Goal: Task Accomplishment & Management: Complete application form

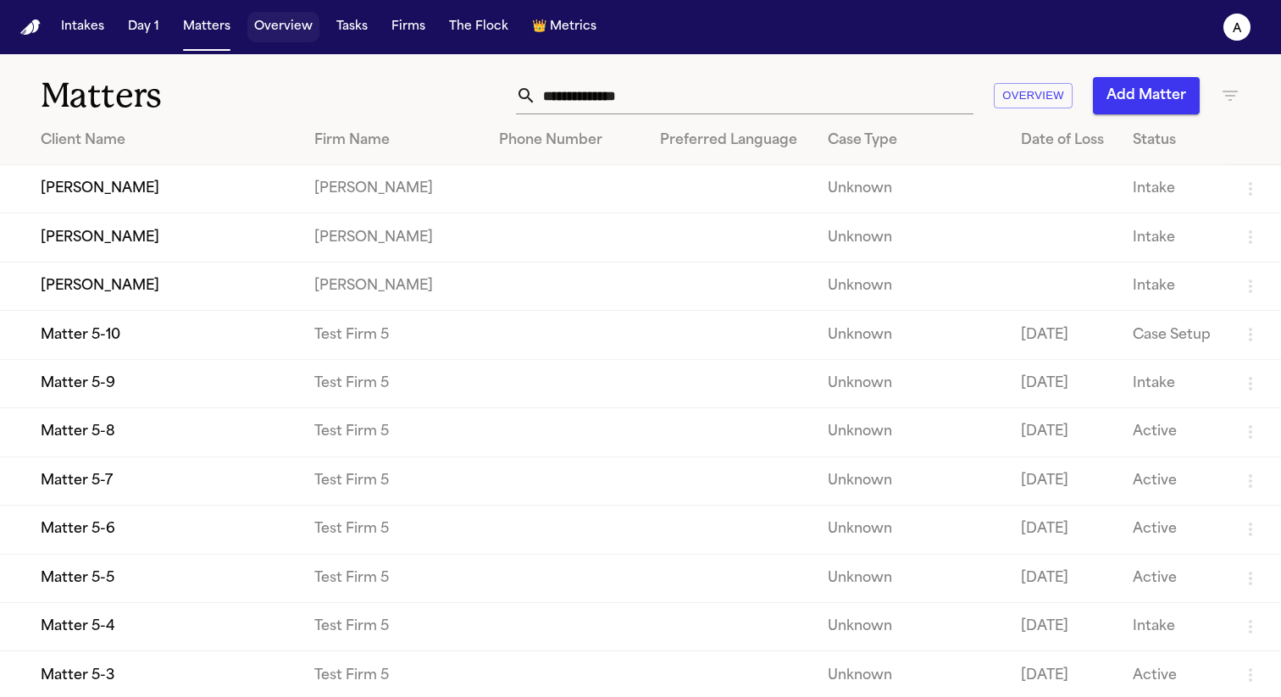
click at [279, 28] on button "Overview" at bounding box center [283, 27] width 72 height 30
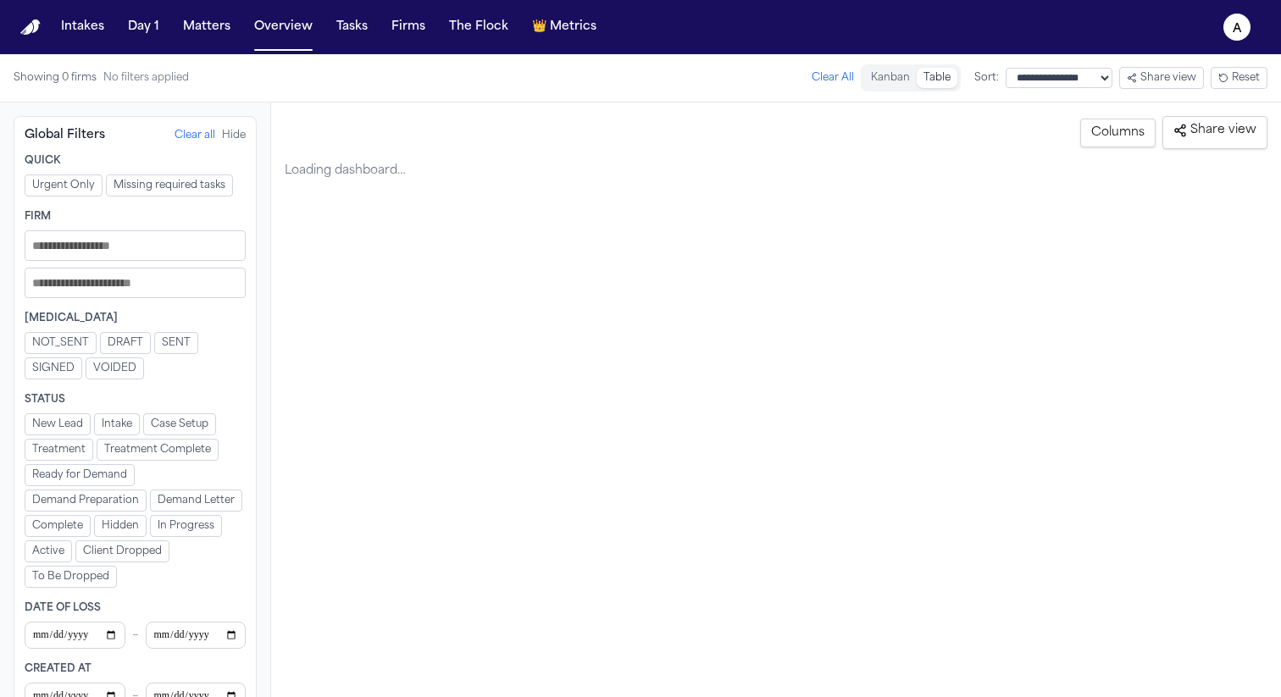
click at [1172, 75] on button "Share view" at bounding box center [1161, 78] width 85 height 22
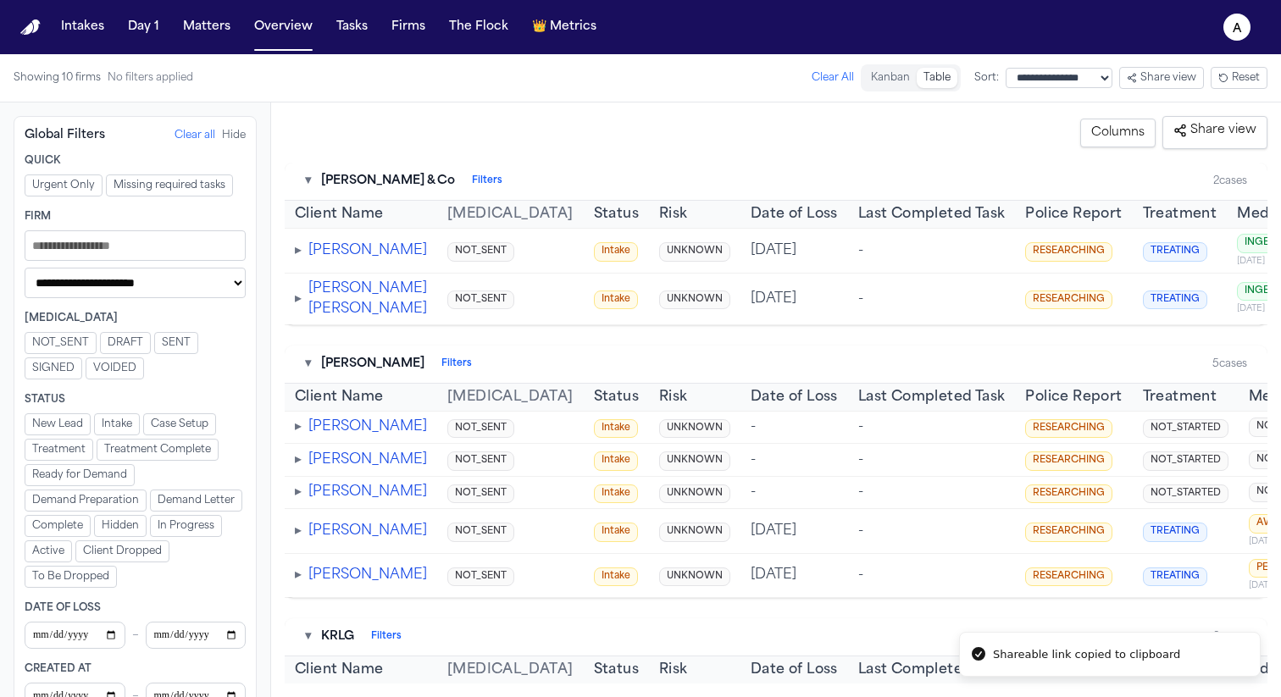
click at [593, 71] on div "Showing 10 firms No filters applied Clear All" at bounding box center [434, 77] width 840 height 27
click at [357, 28] on button "Tasks" at bounding box center [352, 27] width 45 height 30
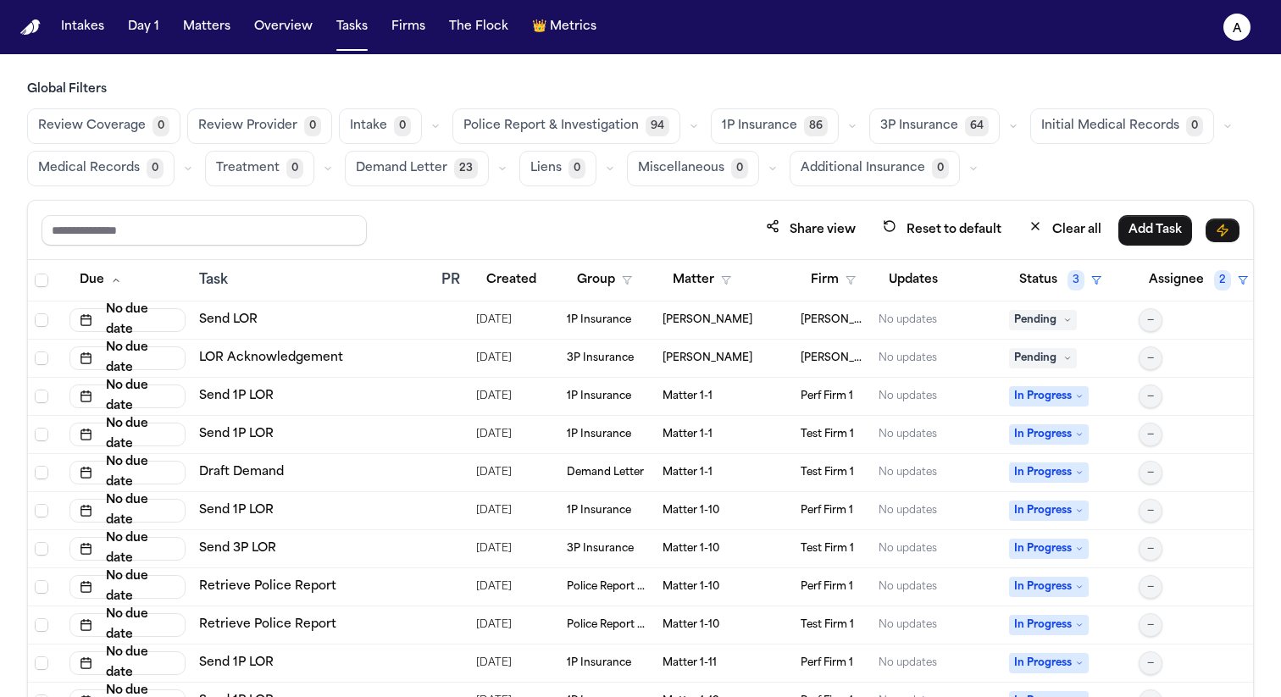
click at [876, 160] on span "Additional Insurance" at bounding box center [863, 168] width 125 height 17
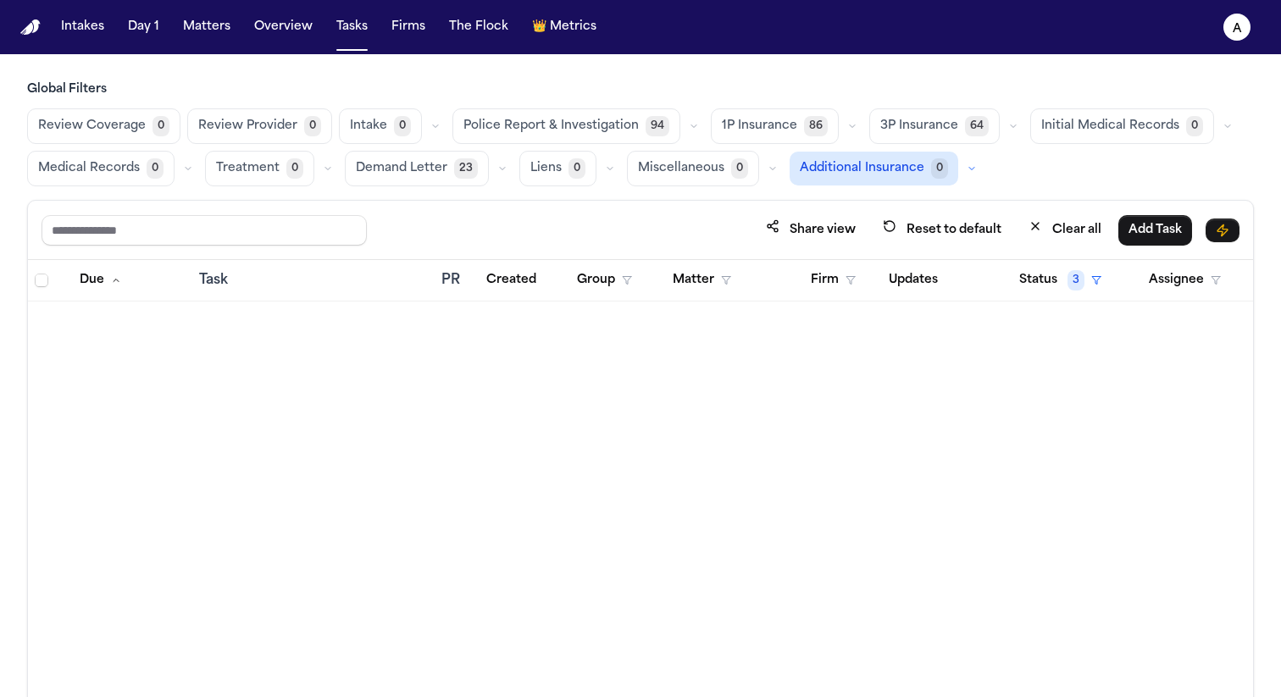
click at [547, 120] on span "Police Report & Investigation" at bounding box center [550, 126] width 175 height 17
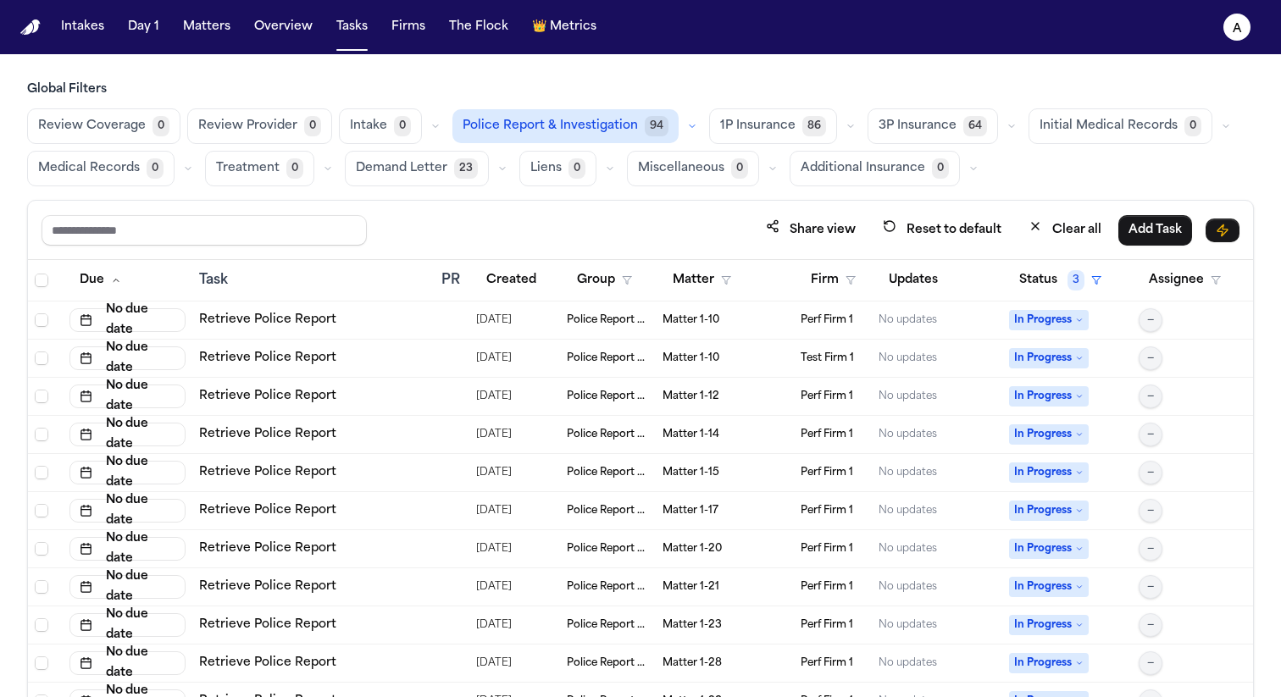
click at [279, 109] on button "Review Provider 0" at bounding box center [259, 126] width 145 height 36
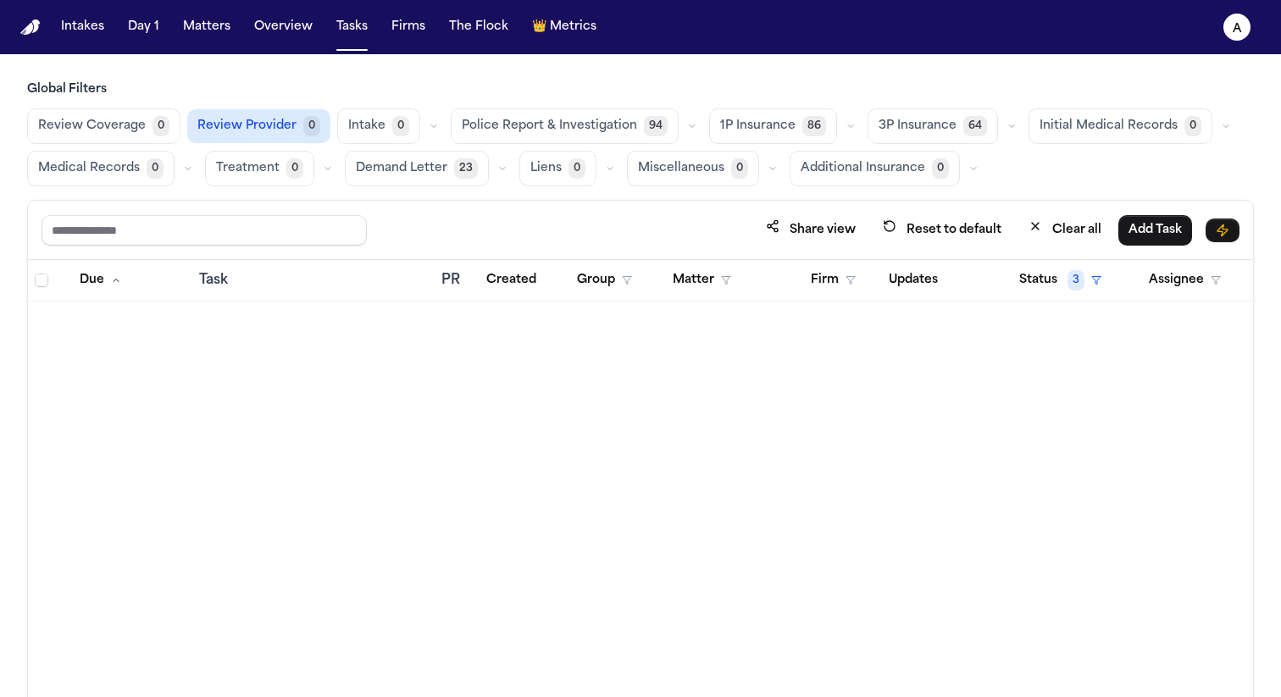
click at [286, 158] on button "Treatment 0" at bounding box center [259, 169] width 109 height 36
click at [427, 173] on span "Demand Letter" at bounding box center [399, 168] width 91 height 17
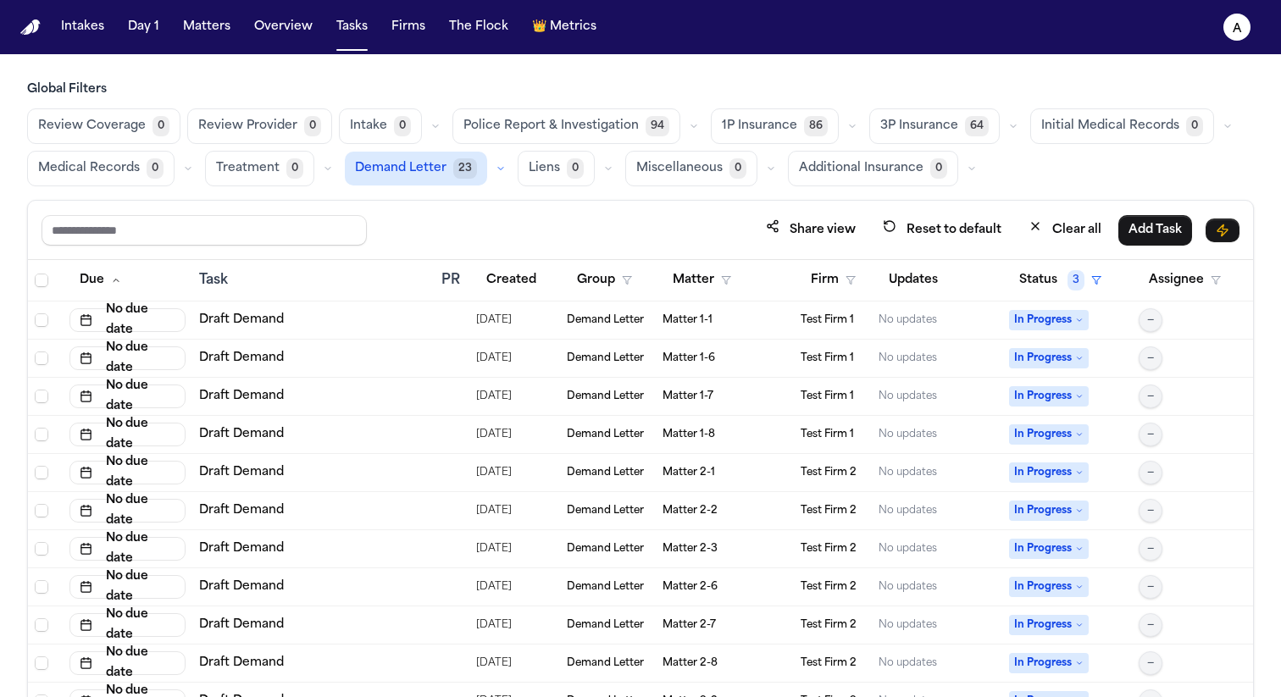
click at [118, 126] on span "Review Coverage" at bounding box center [92, 126] width 108 height 17
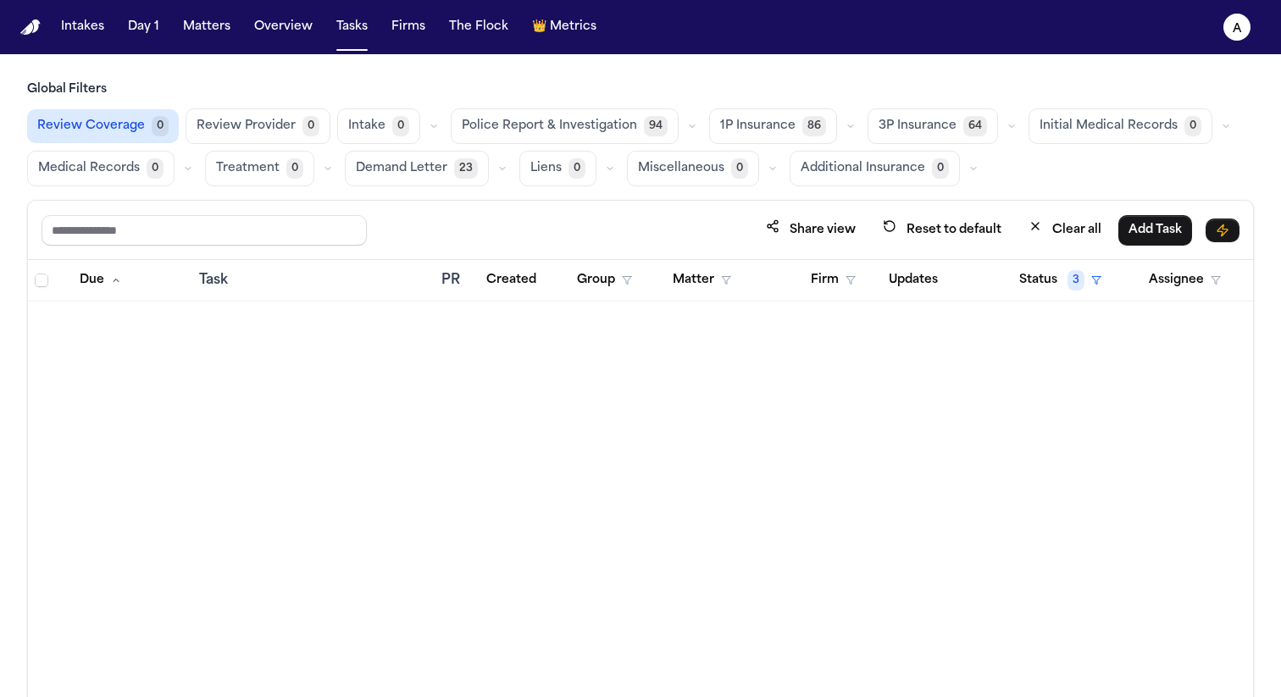
click at [818, 406] on div "Due Task PR Created Group Matter Firm Updates Status 3 Assignee" at bounding box center [640, 515] width 1225 height 511
click at [851, 280] on polygon "button" at bounding box center [850, 281] width 8 height 8
click at [861, 331] on input "text" at bounding box center [883, 323] width 142 height 30
click at [667, 324] on div "Due Task PR Created Group Matter Firm Updates Status 3 Assignee" at bounding box center [640, 515] width 1225 height 511
click at [817, 230] on button "Share view" at bounding box center [811, 229] width 110 height 31
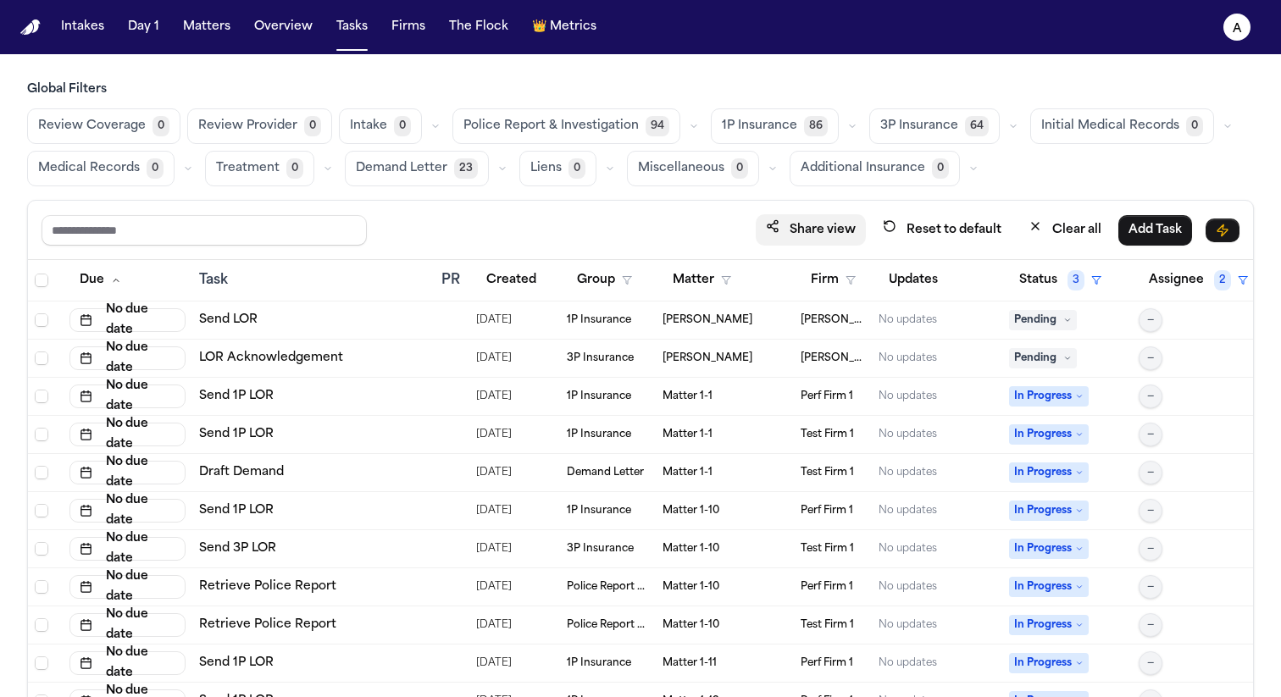
click at [832, 232] on button "Share view" at bounding box center [811, 229] width 110 height 31
click at [394, 25] on button "Firms" at bounding box center [408, 27] width 47 height 30
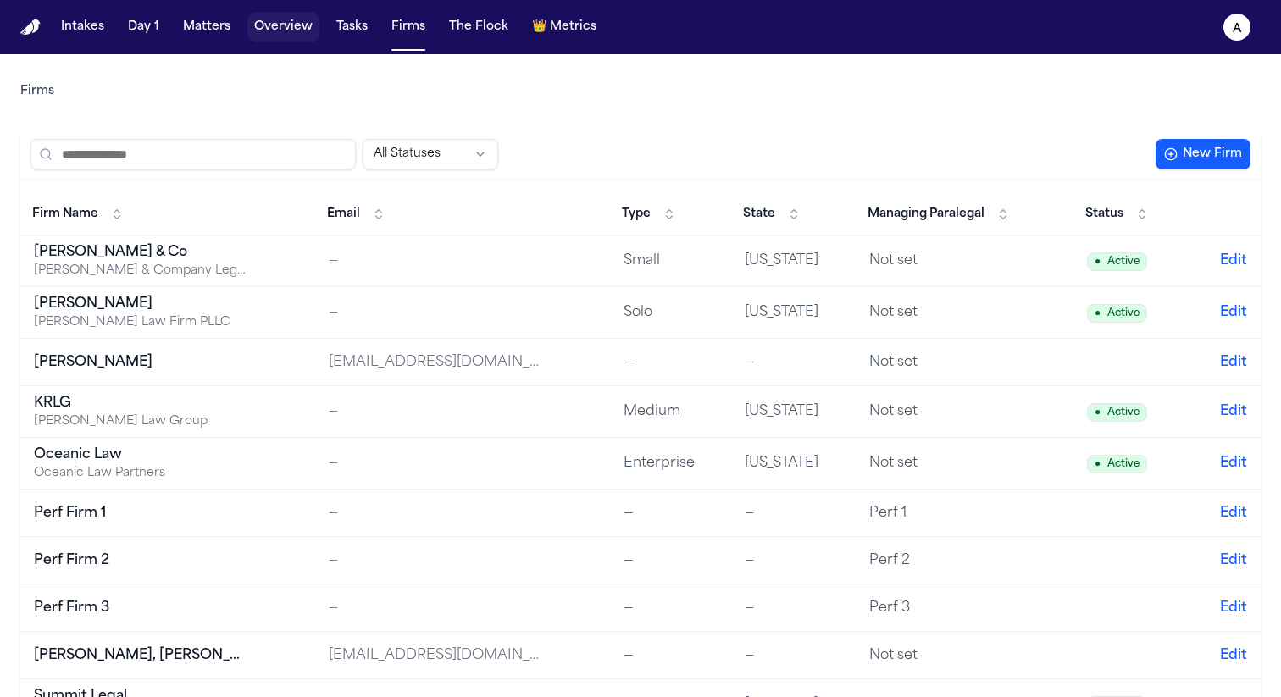
click at [285, 24] on button "Overview" at bounding box center [283, 27] width 72 height 30
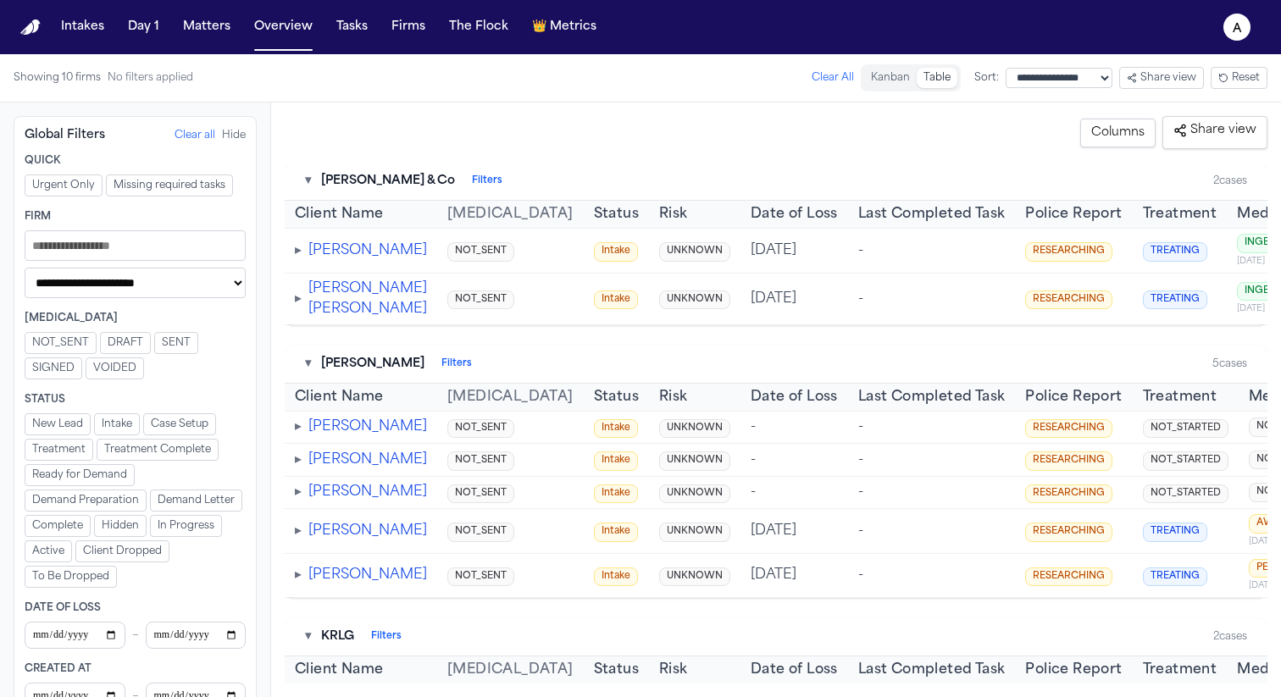
click at [77, 333] on button "NOT_SENT" at bounding box center [61, 343] width 72 height 22
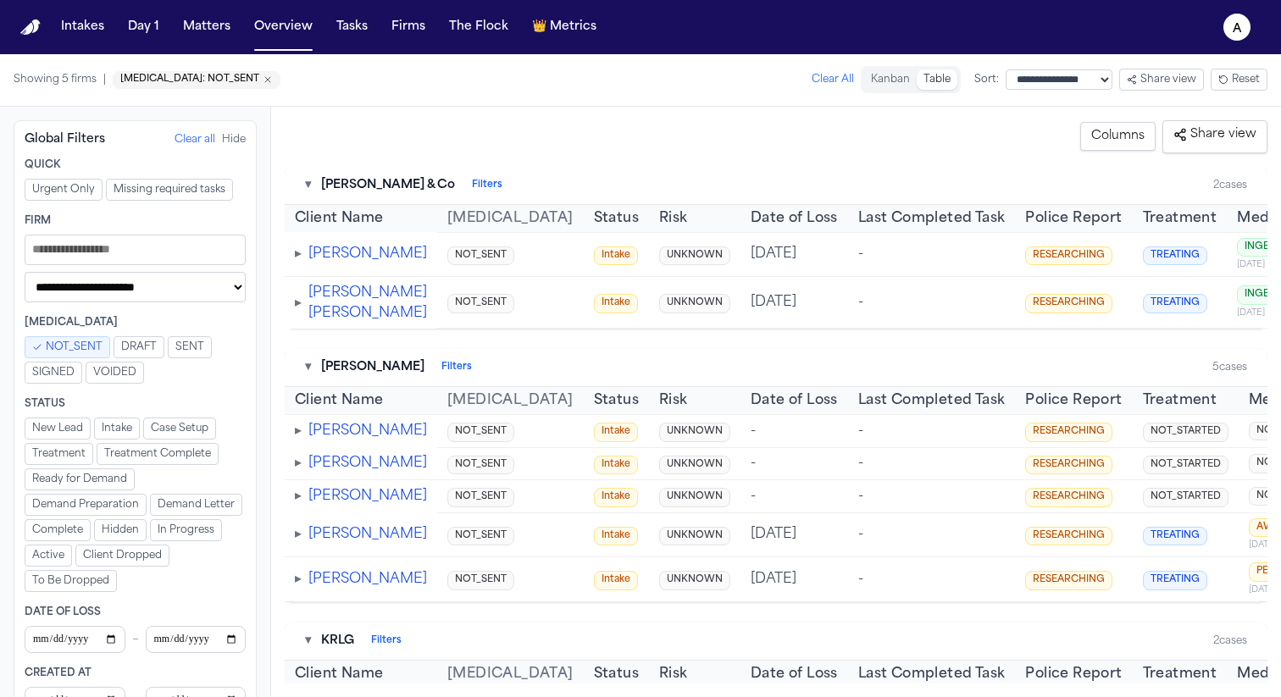
click at [108, 429] on span "Intake" at bounding box center [117, 429] width 30 height 14
click at [72, 484] on span "Ready for Demand" at bounding box center [79, 480] width 95 height 14
click at [158, 537] on span "In Progress" at bounding box center [186, 531] width 57 height 14
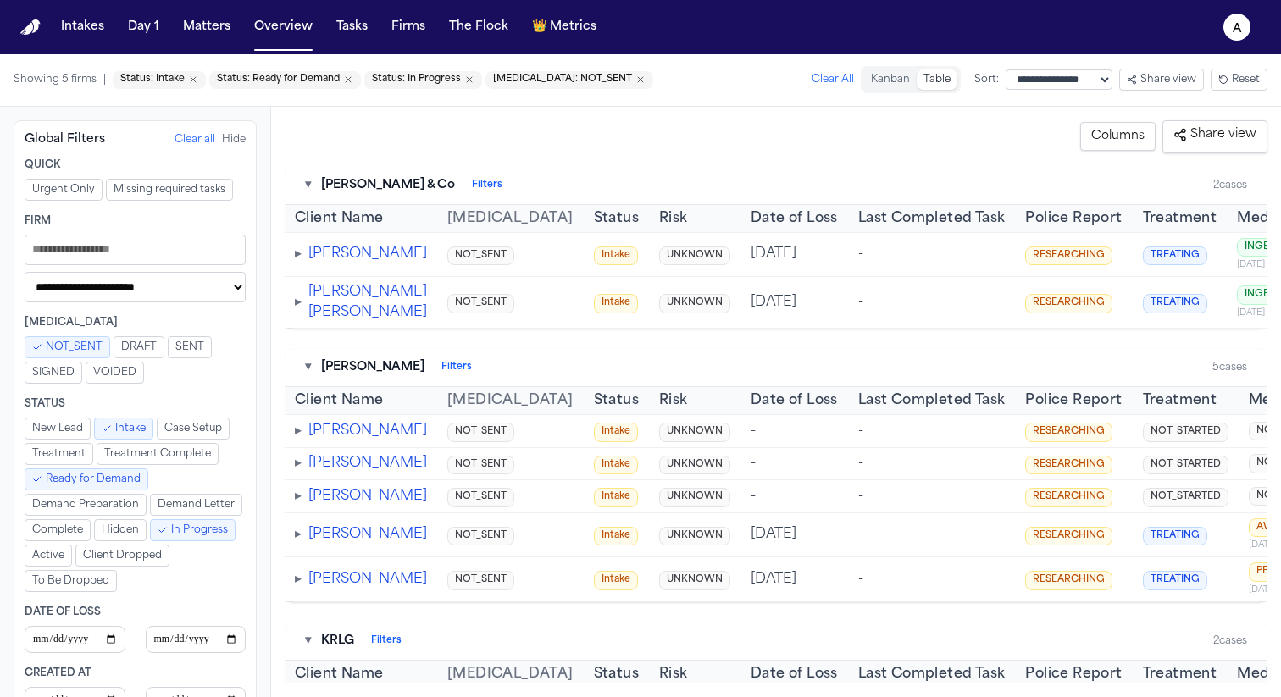
click at [1151, 76] on button "Share view" at bounding box center [1161, 80] width 85 height 22
click at [1234, 83] on button "Reset" at bounding box center [1239, 80] width 57 height 22
select select "**********"
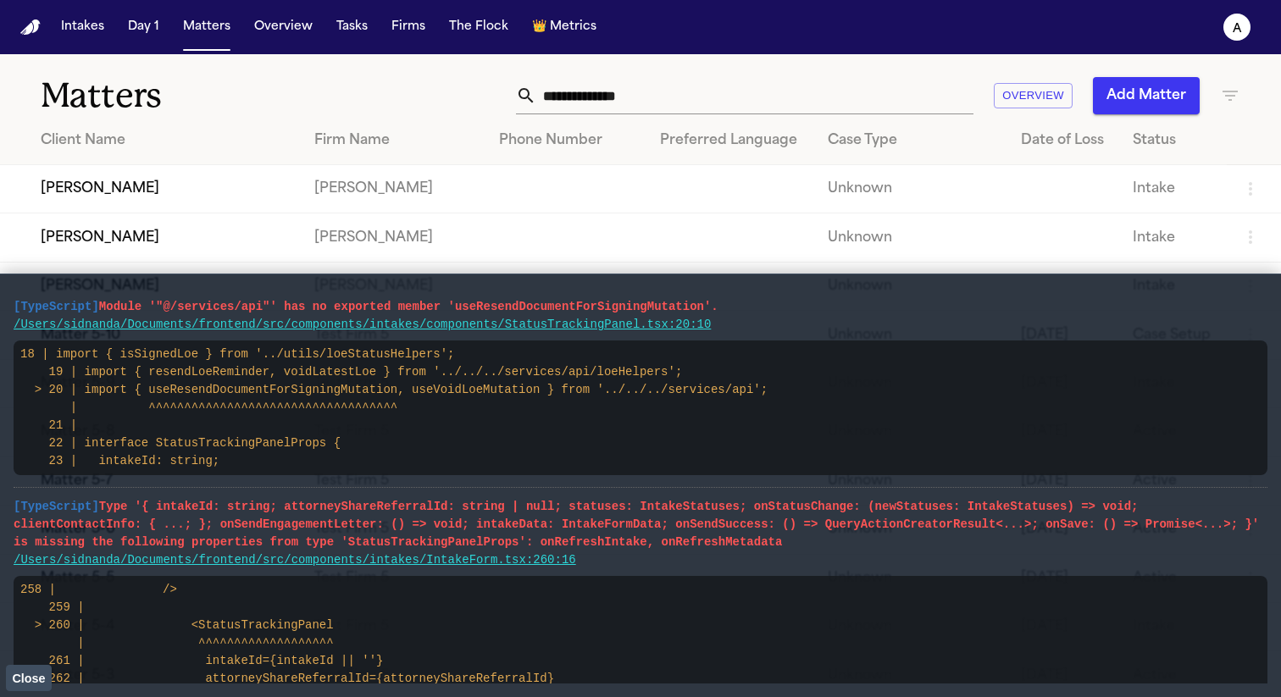
scroll to position [70, 0]
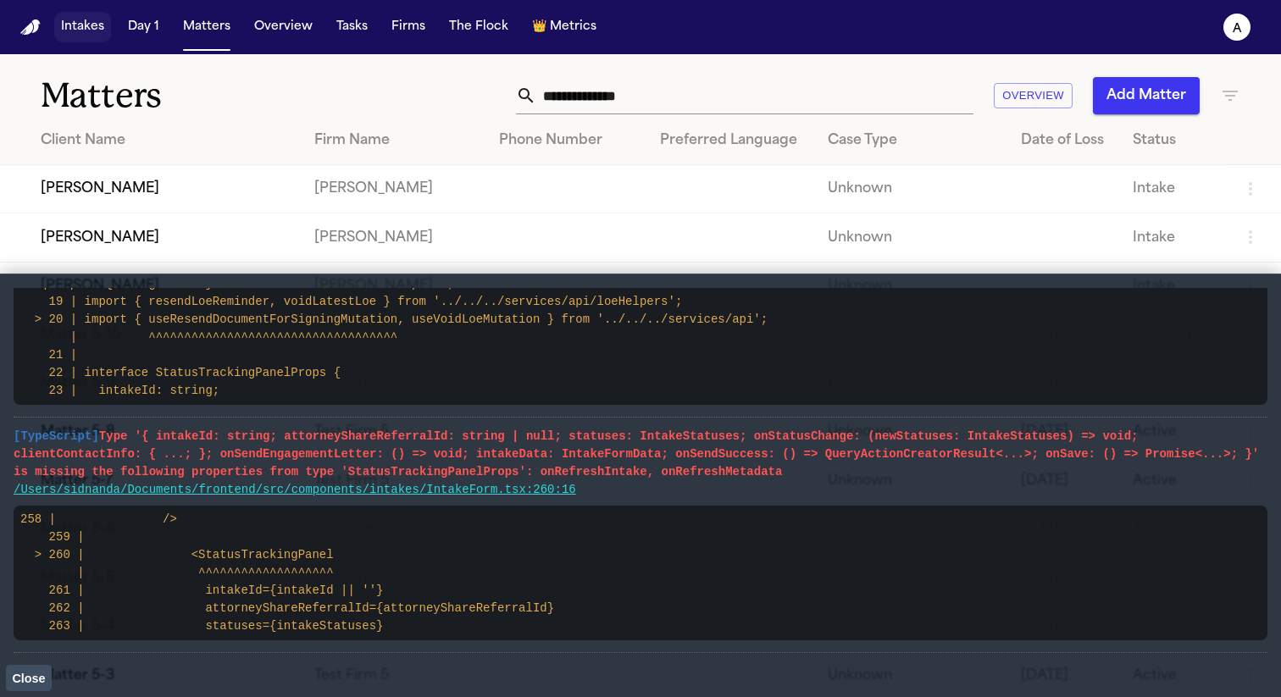
click at [75, 26] on button "Intakes" at bounding box center [82, 27] width 57 height 30
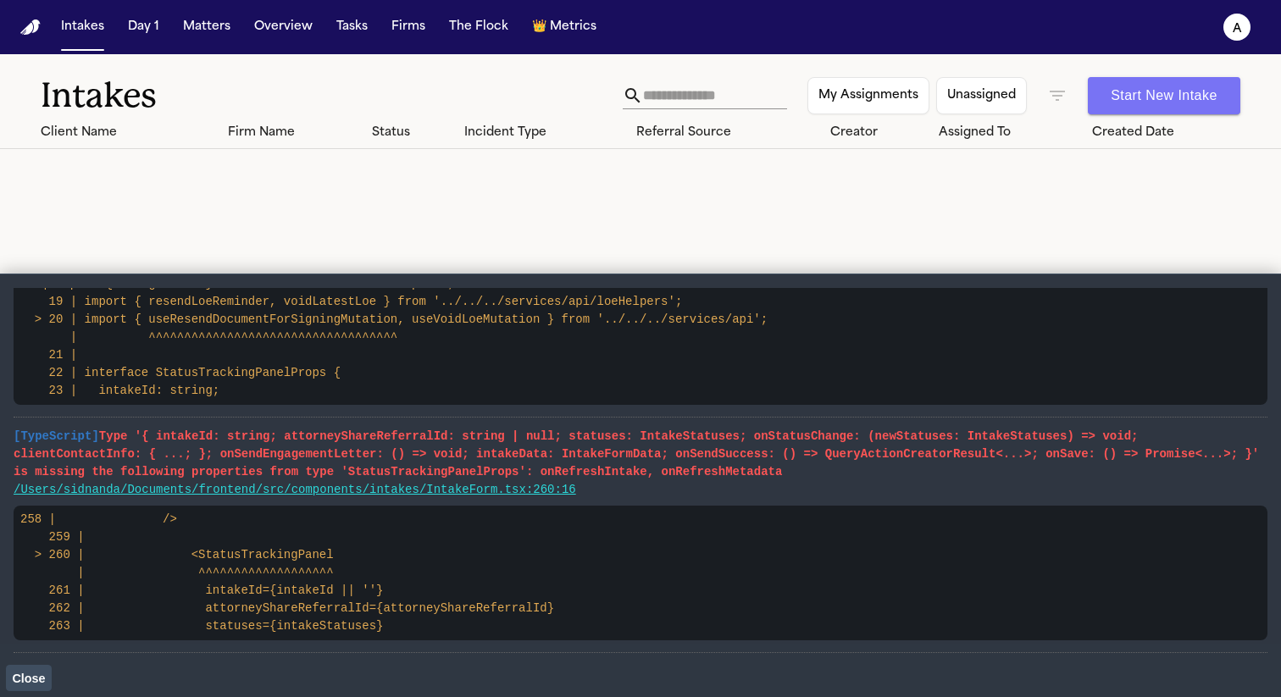
click at [1206, 101] on button "Start New Intake" at bounding box center [1164, 95] width 152 height 37
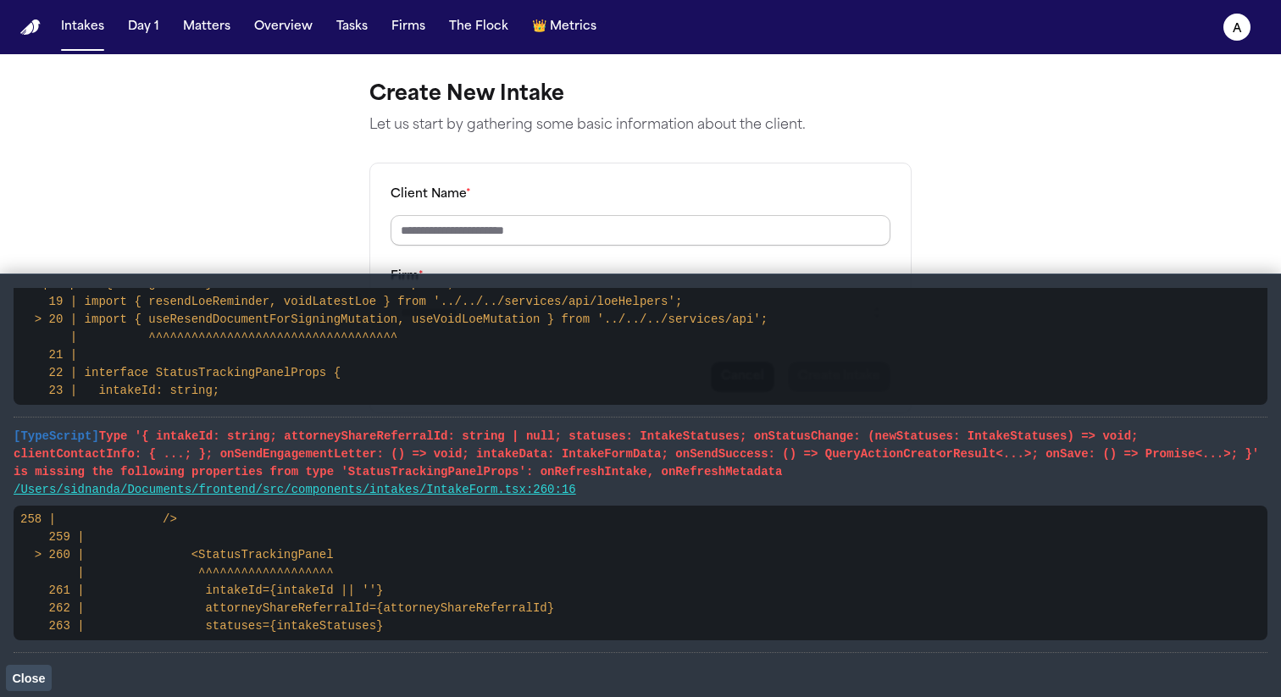
click at [507, 237] on input "Client Name *" at bounding box center [641, 230] width 500 height 30
type input "********"
click at [35, 682] on span "Close" at bounding box center [28, 679] width 33 height 14
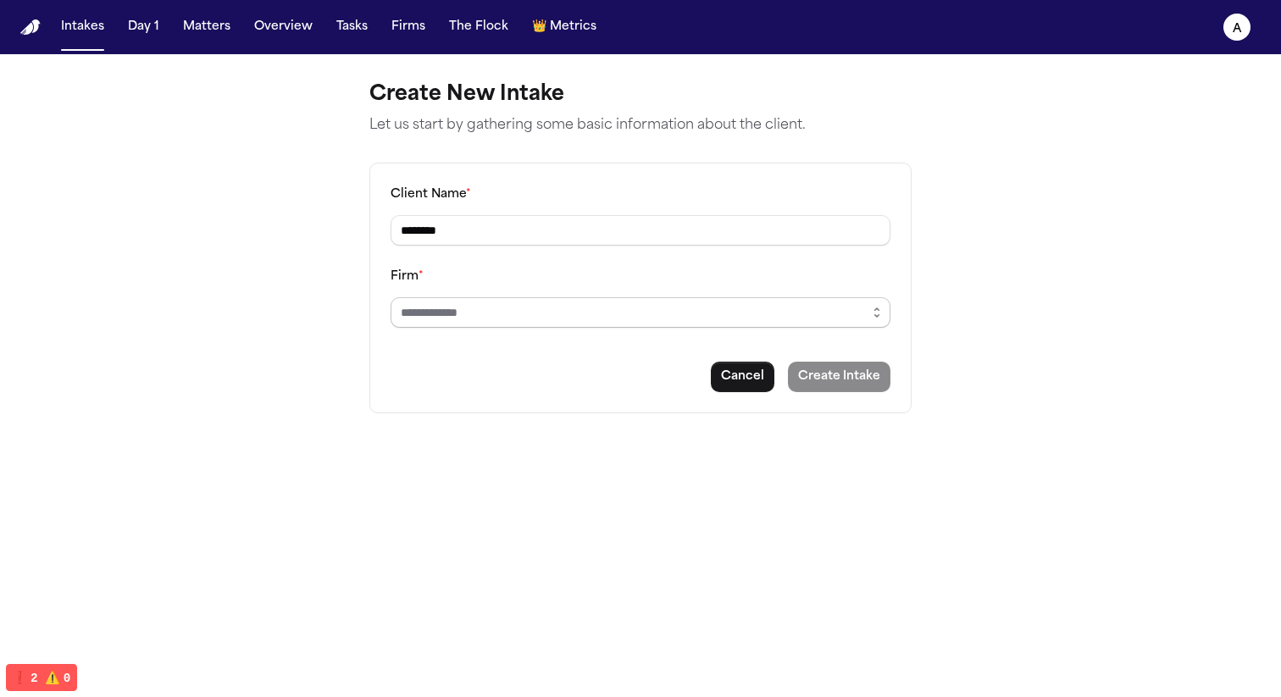
click at [476, 325] on input "Firm *" at bounding box center [641, 312] width 500 height 30
click at [883, 316] on icon "button" at bounding box center [877, 313] width 14 height 14
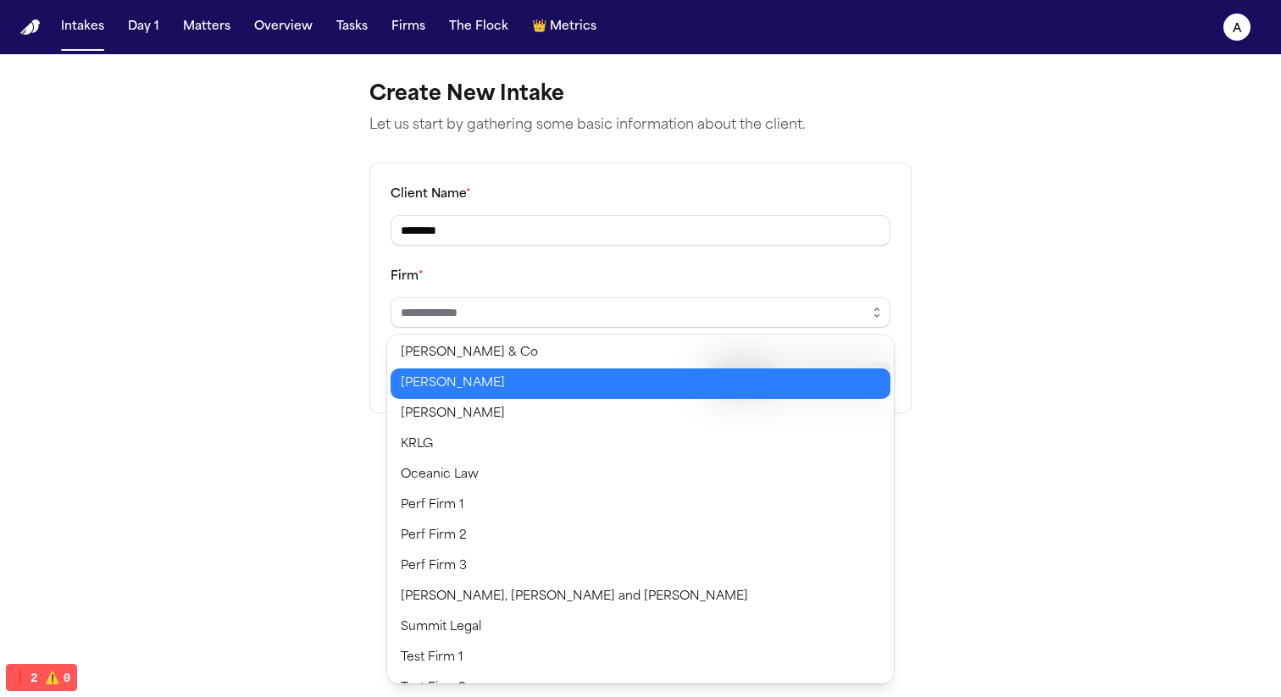
type input "*****"
click at [573, 389] on body "Intakes Day 1 Matters Overview Tasks Firms The Flock 👑 Metrics a Create New Int…" at bounding box center [640, 348] width 1281 height 697
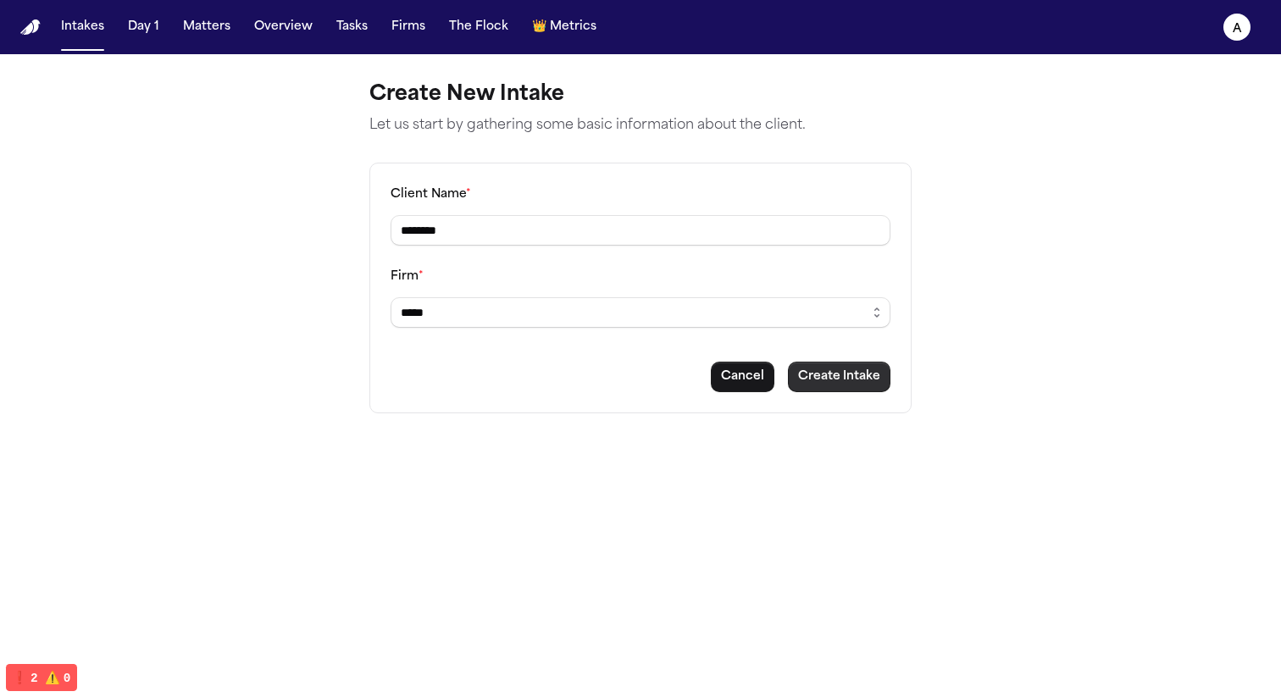
click at [828, 382] on button "Create Intake" at bounding box center [839, 377] width 103 height 30
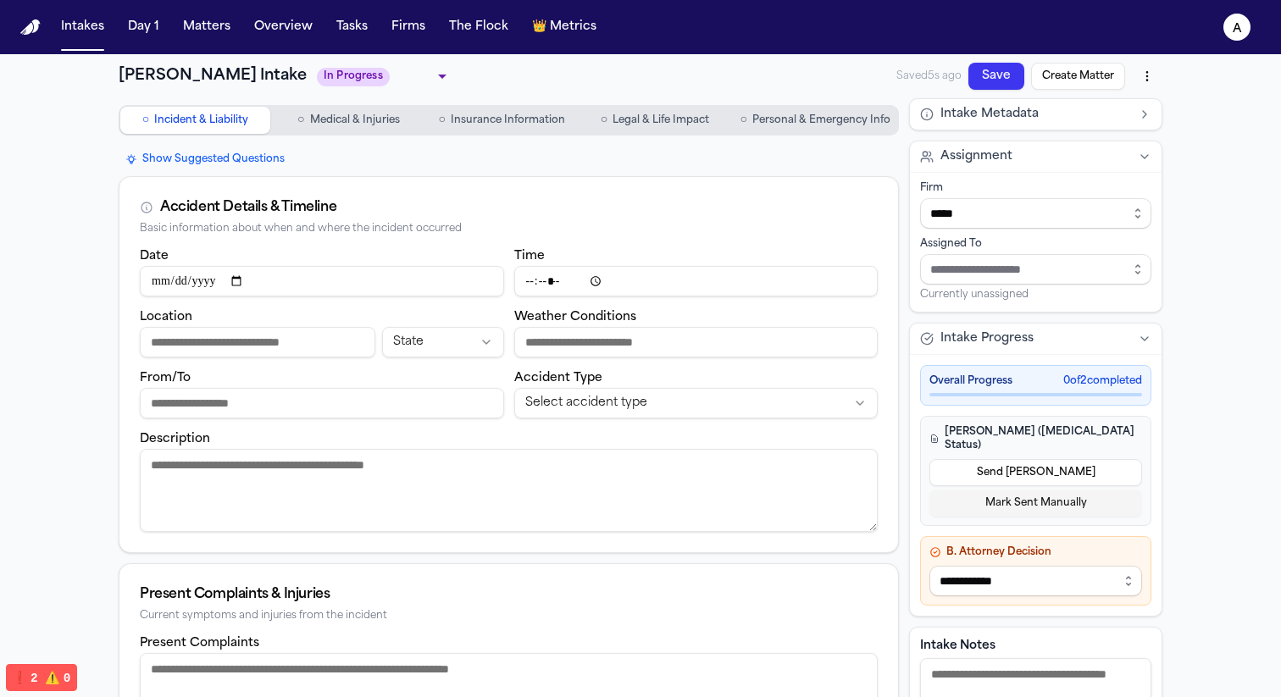
click at [774, 114] on span "Personal & Emergency Info" at bounding box center [821, 121] width 138 height 14
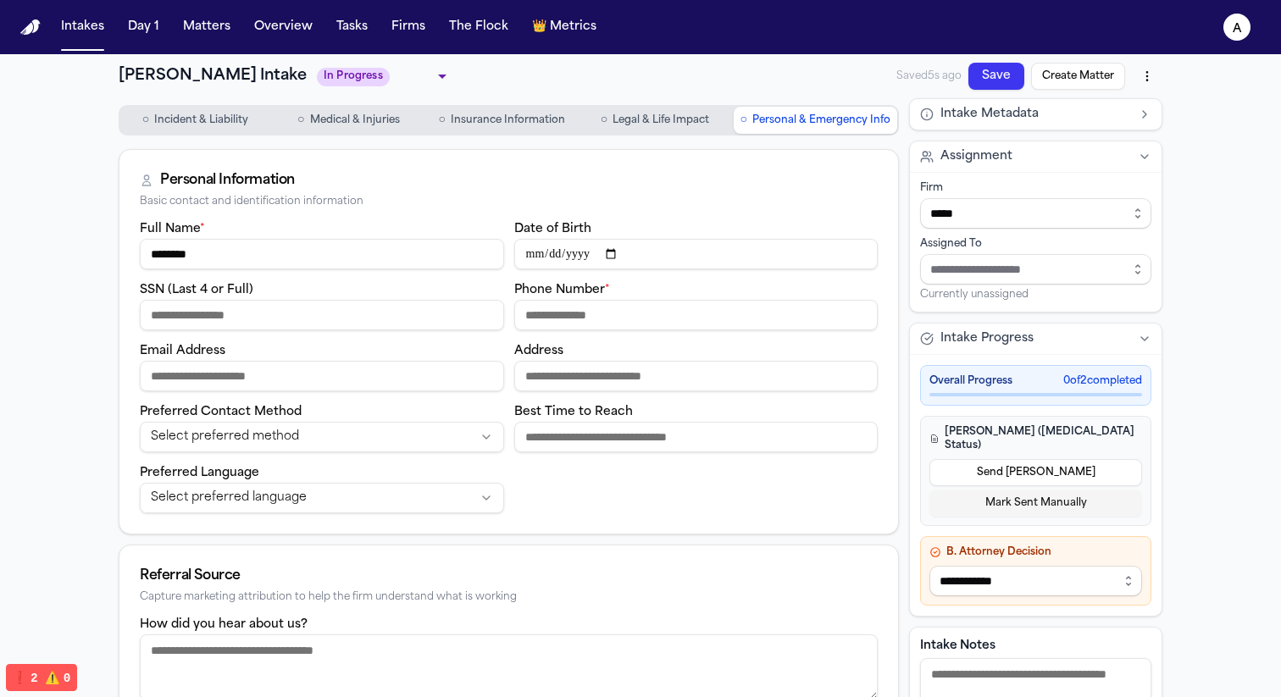
click at [565, 319] on input "Phone Number *" at bounding box center [696, 315] width 364 height 30
type input "**********"
click at [779, 509] on div "**********" at bounding box center [509, 366] width 738 height 295
click at [973, 70] on button "Save" at bounding box center [996, 76] width 56 height 27
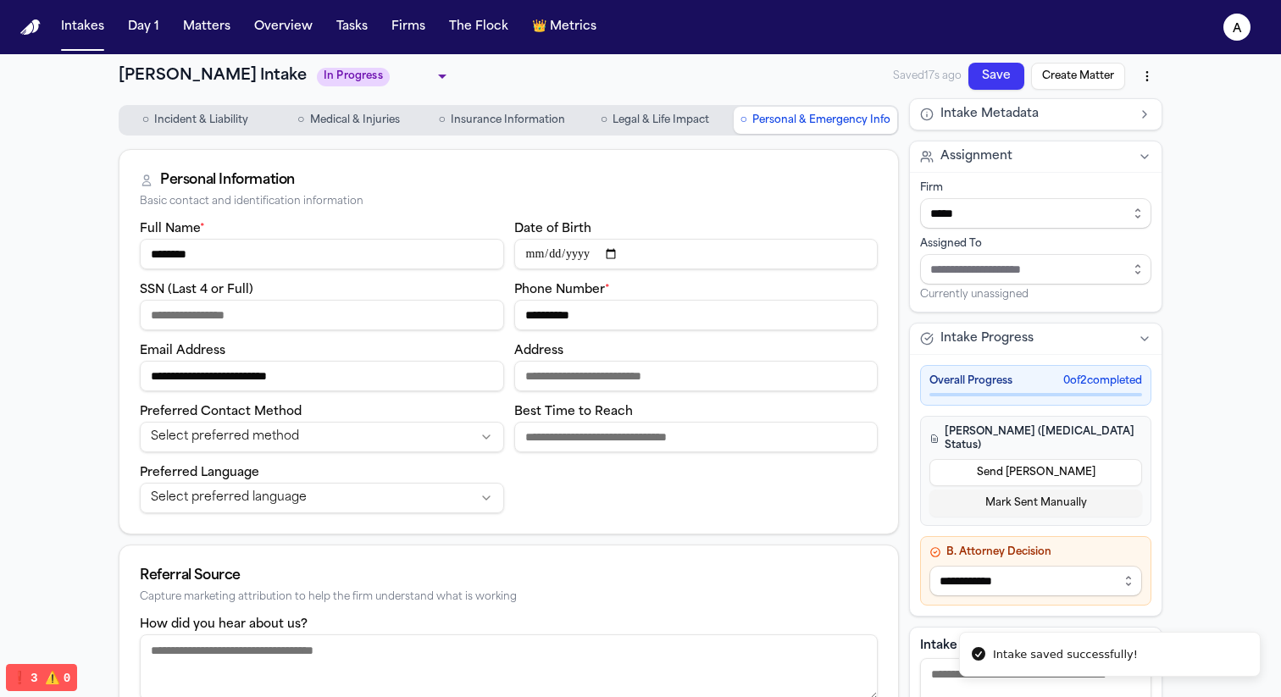
click at [1023, 463] on button "Send LOE" at bounding box center [1035, 472] width 213 height 27
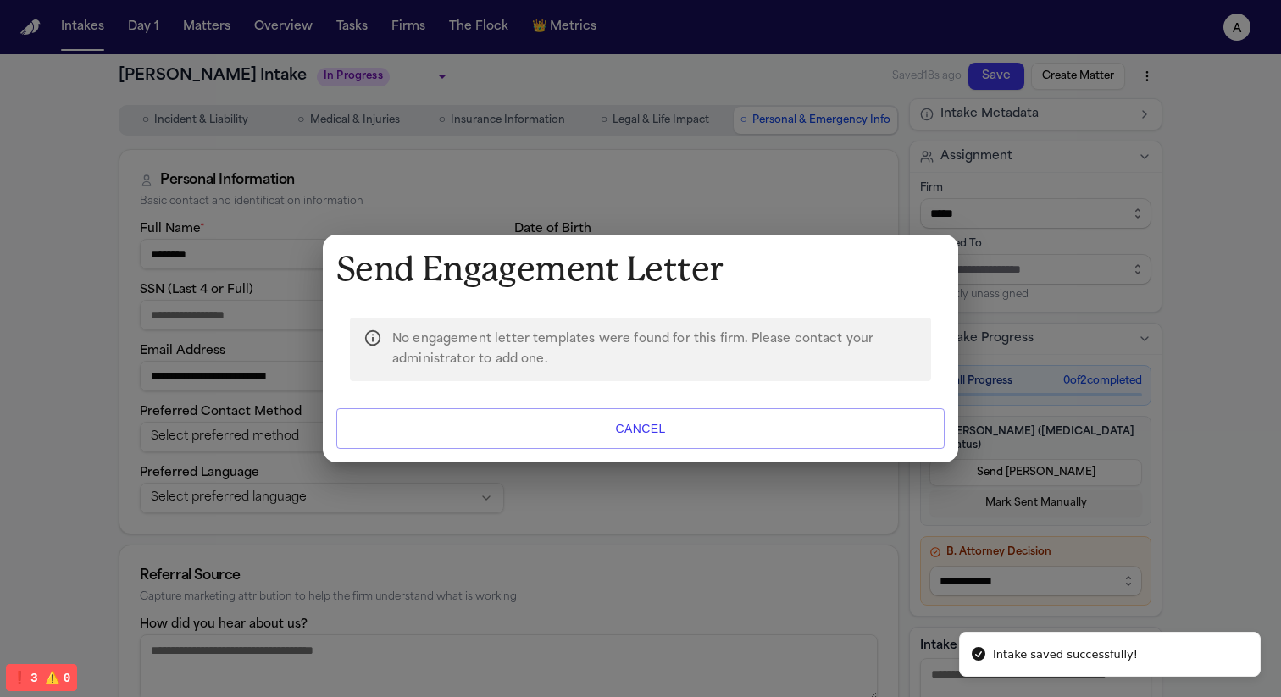
click at [691, 451] on div "Send Engagement Letter No engagement letter templates were found for this firm.…" at bounding box center [640, 349] width 635 height 229
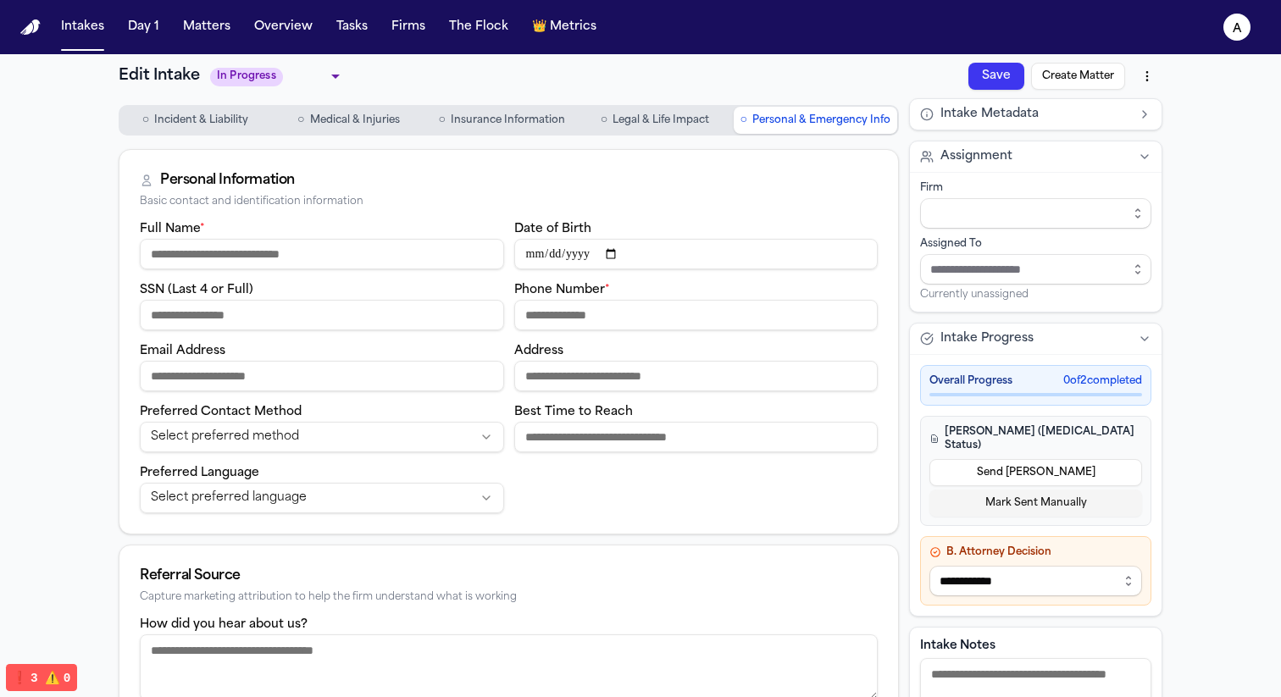
type input "********"
type input "**********"
type input "*****"
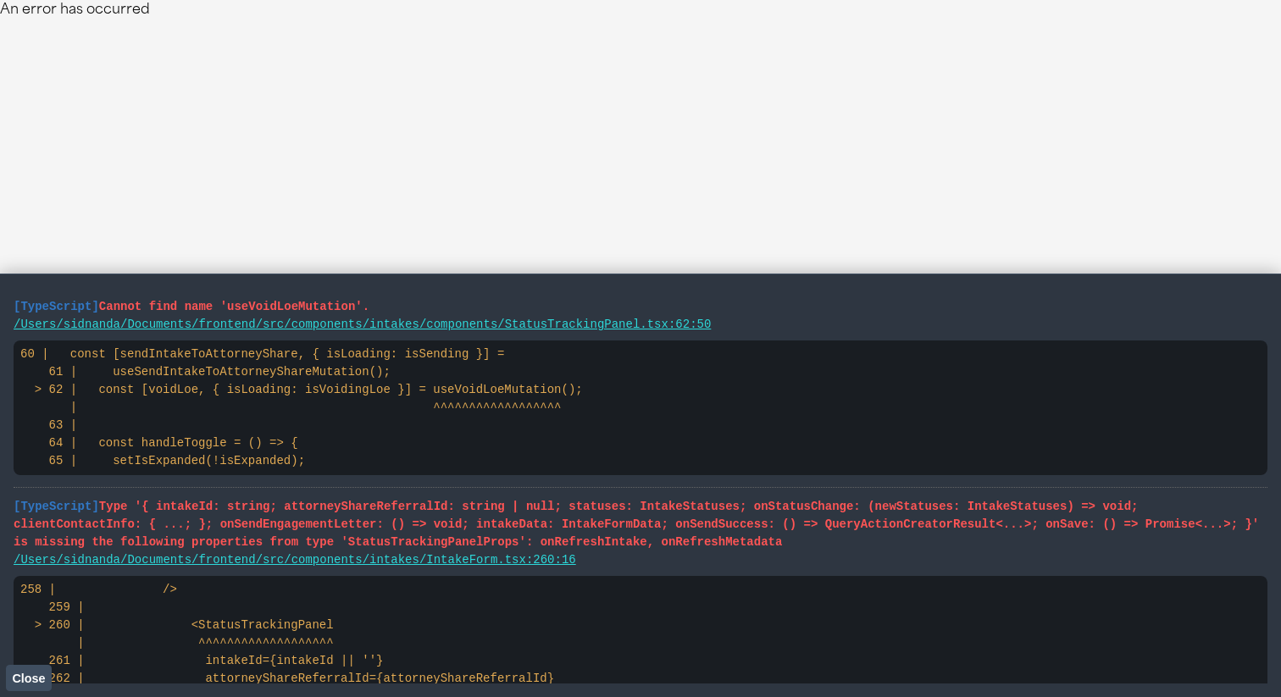
drag, startPoint x: 853, startPoint y: 545, endPoint x: 3, endPoint y: 295, distance: 886.5
click at [3, 295] on main "[TypeScript] Cannot find name 'useVoidLoeMutation'. /Users/sidnanda/Documents/f…" at bounding box center [640, 486] width 1281 height 424
drag, startPoint x: 534, startPoint y: 490, endPoint x: 8, endPoint y: 291, distance: 562.8
click at [8, 291] on main "[TypeScript] Cannot find name 'useVoidLoeMutation'. /Users/sidnanda/Documents/f…" at bounding box center [640, 486] width 1281 height 424
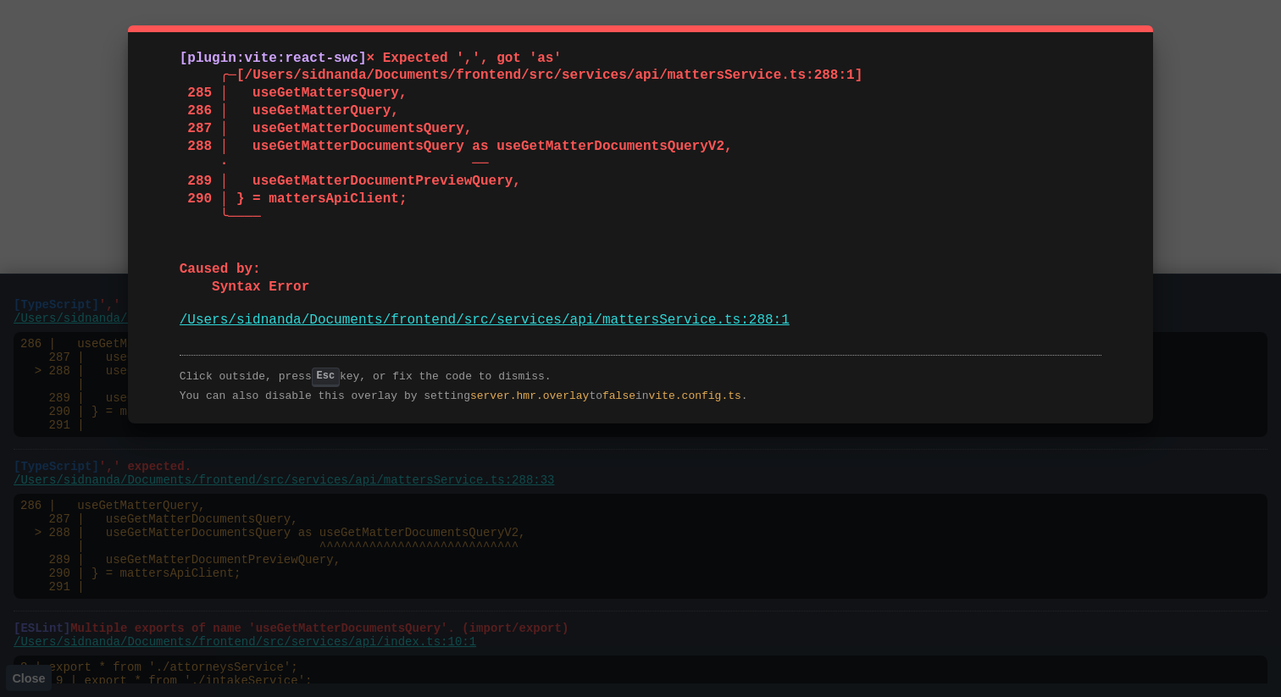
drag, startPoint x: 147, startPoint y: 58, endPoint x: 809, endPoint y: 320, distance: 711.5
click at [809, 320] on div "[plugin:vite:react-swc] × Expected ',', got 'as' ╭─[/Users/sidnanda/Documents/f…" at bounding box center [640, 224] width 1025 height 398
